Goal: Information Seeking & Learning: Learn about a topic

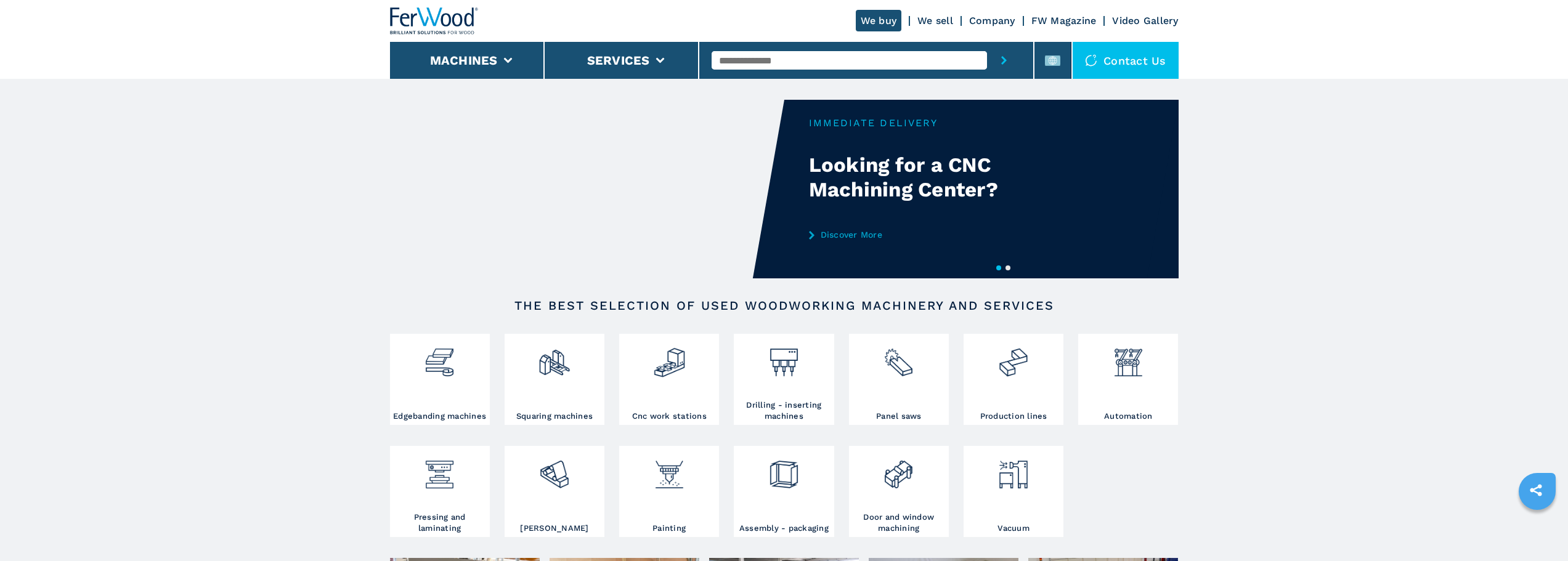
click at [1004, 56] on icon "submit-button" at bounding box center [1004, 60] width 6 height 9
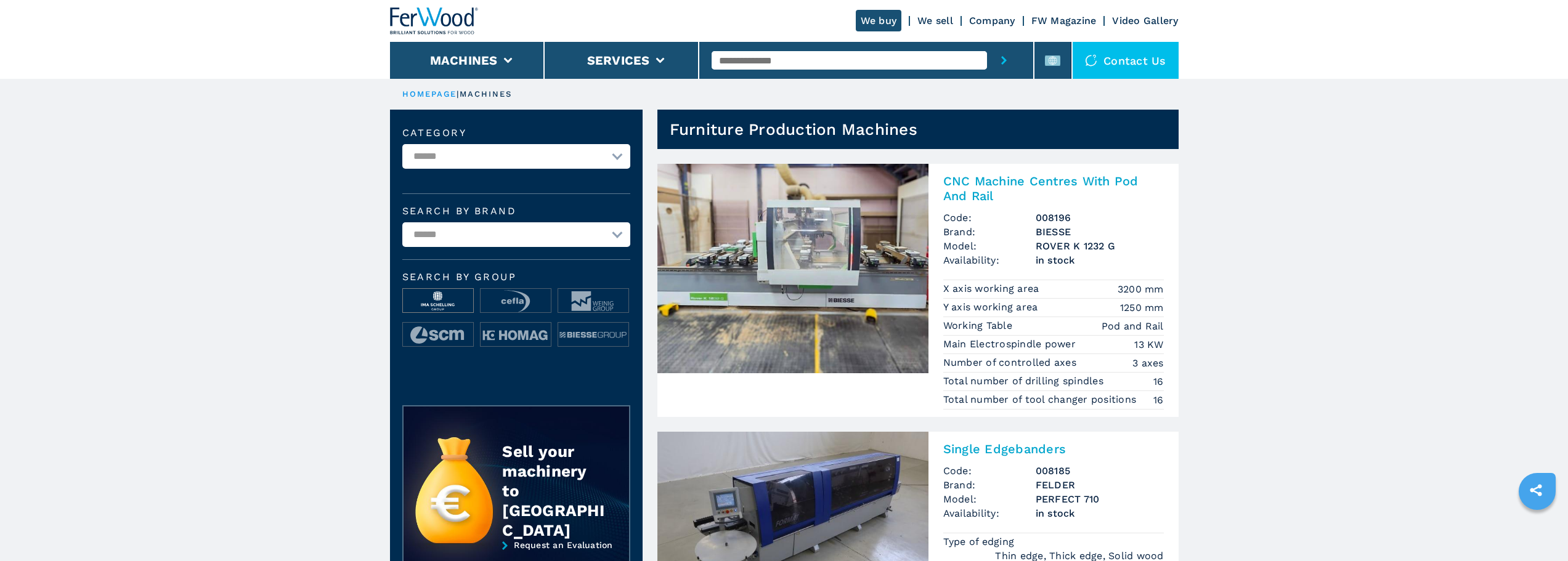
click at [421, 299] on img at bounding box center [438, 302] width 70 height 25
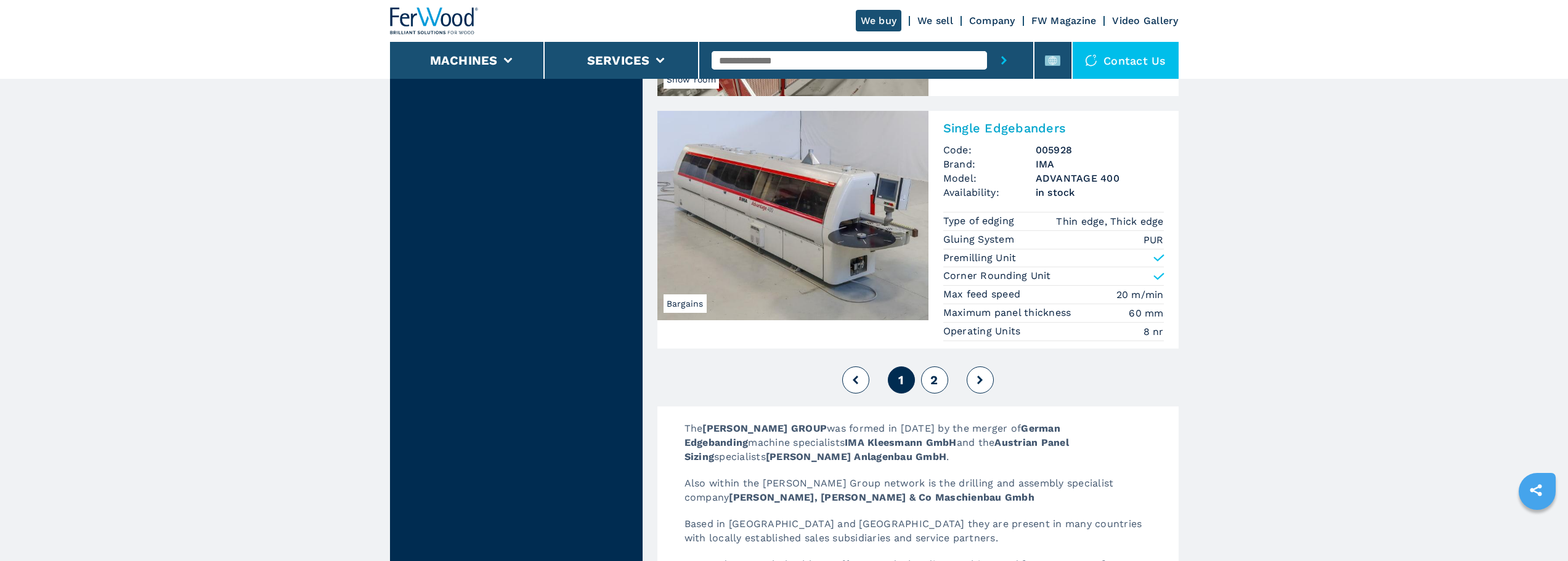
scroll to position [2895, 0]
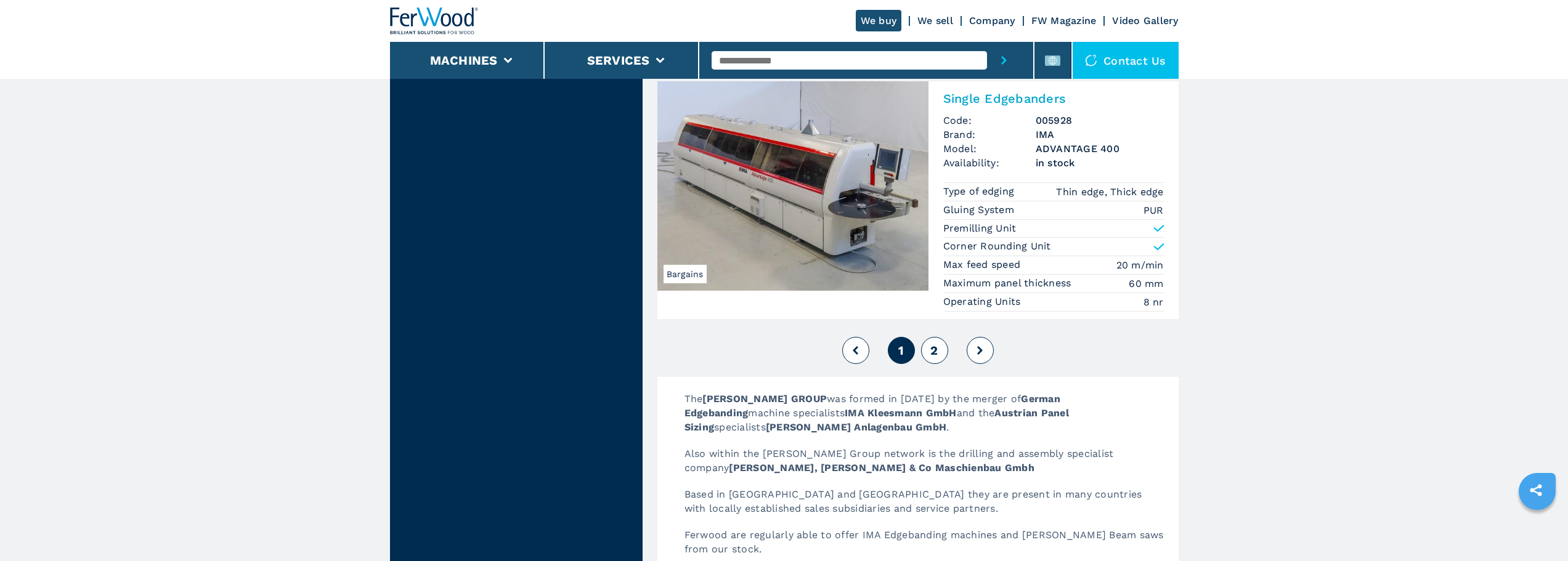
click at [930, 347] on button "2" at bounding box center [935, 350] width 27 height 27
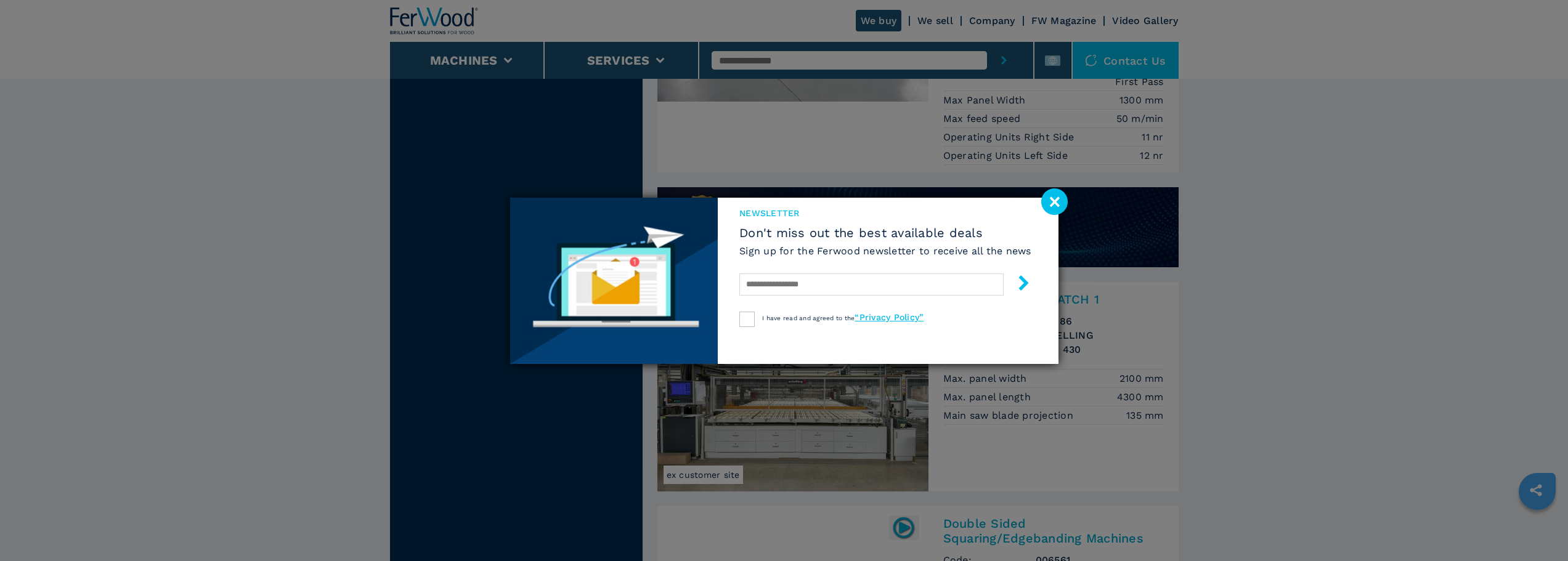
scroll to position [1217, 0]
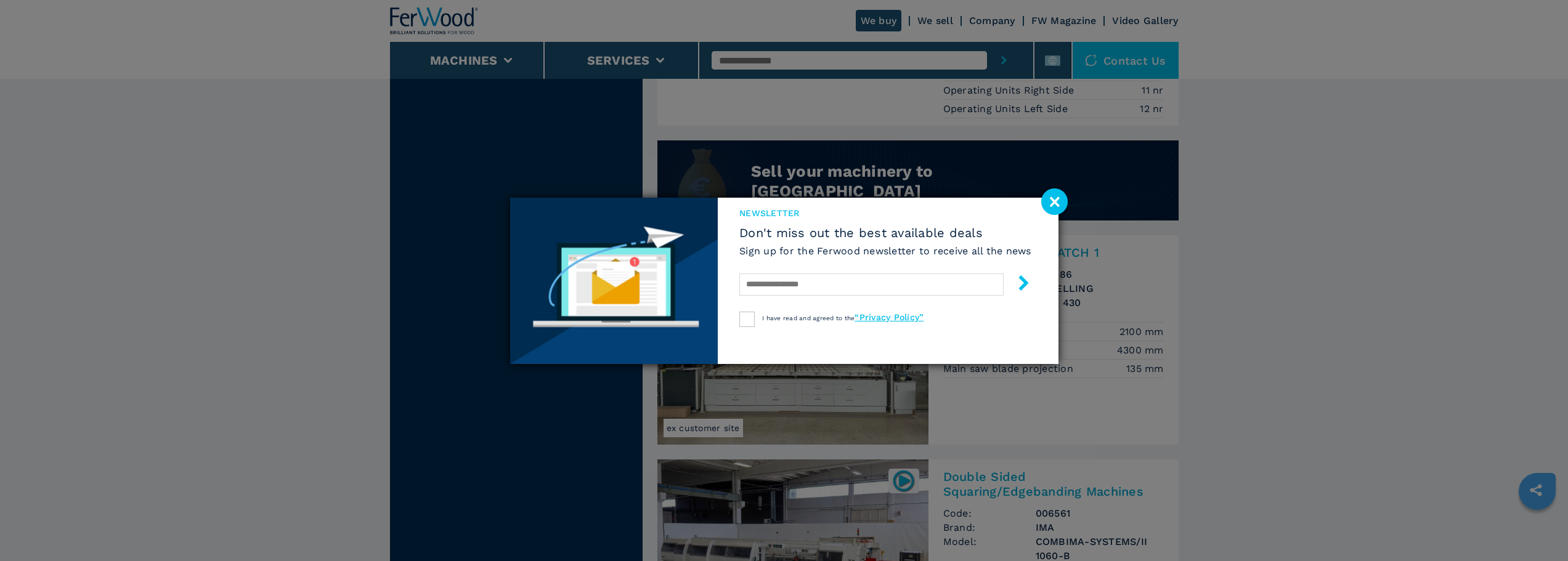
click at [1061, 196] on image at bounding box center [1055, 202] width 27 height 27
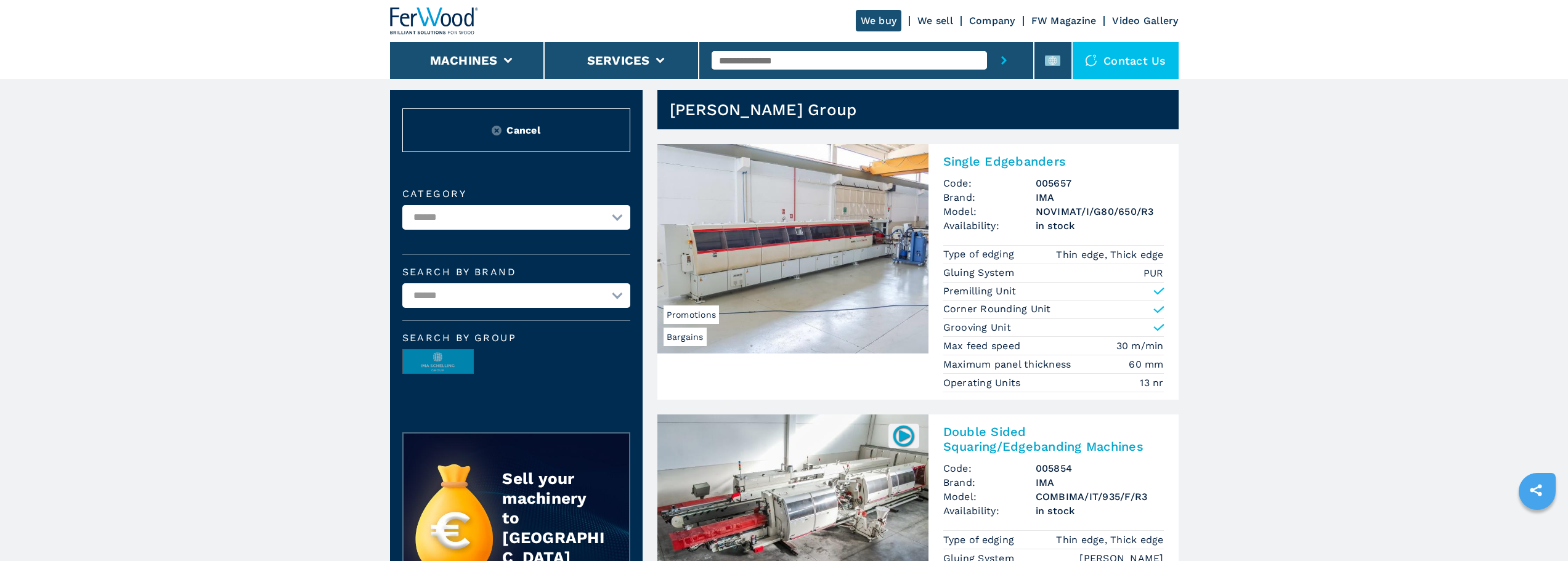
scroll to position [0, 0]
